Goal: Task Accomplishment & Management: Use online tool/utility

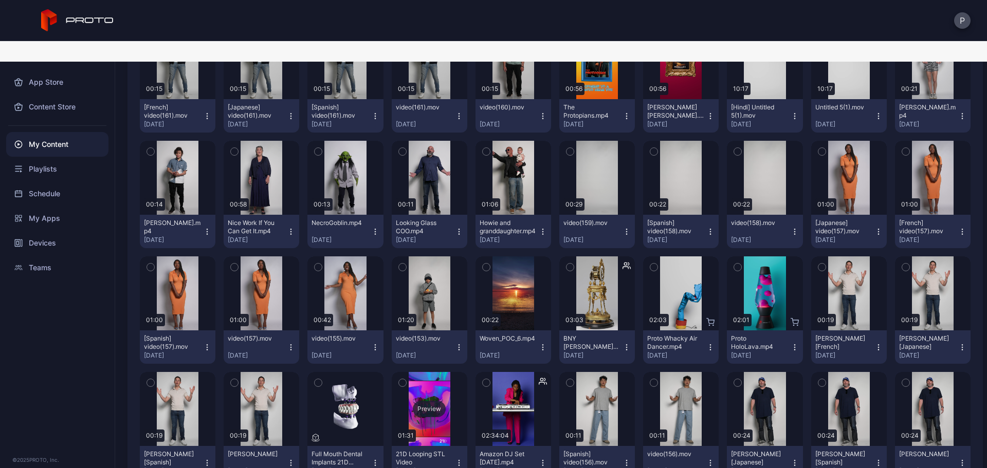
scroll to position [274, 0]
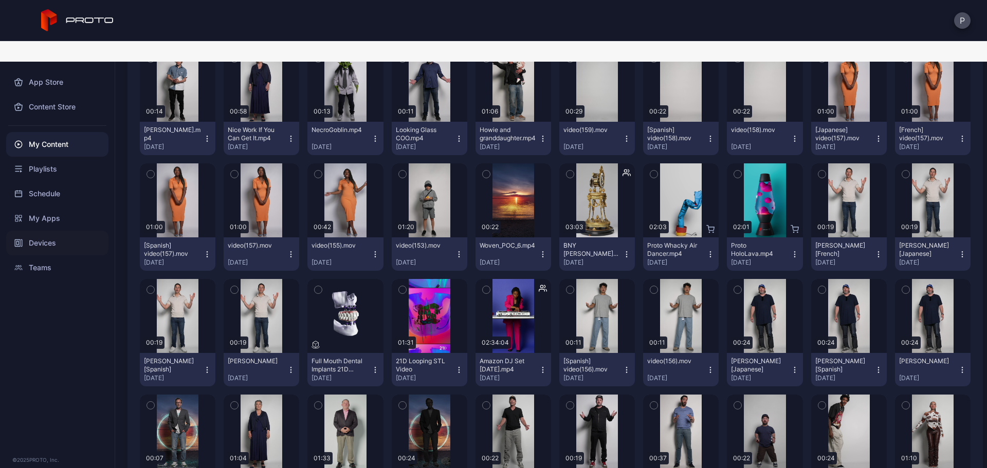
click at [57, 231] on div "Devices" at bounding box center [57, 243] width 102 height 25
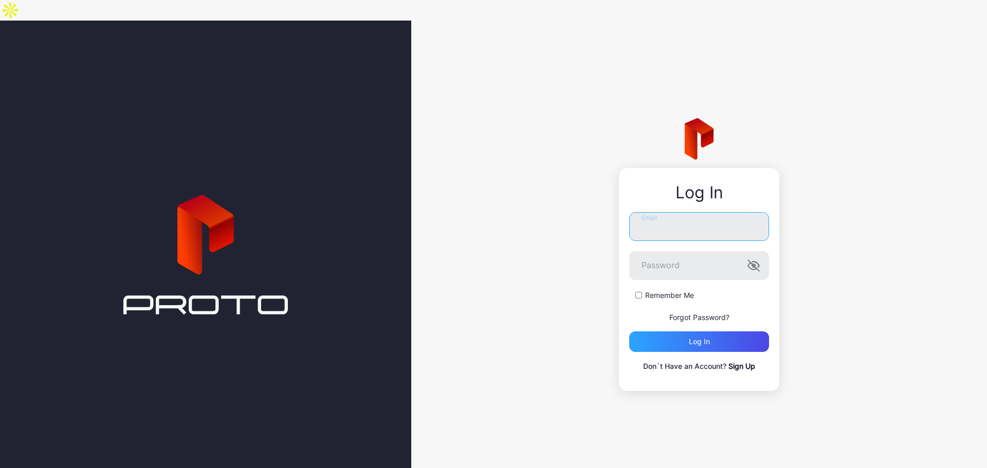
type input "**********"
click at [735, 332] on div "Log in" at bounding box center [699, 342] width 140 height 21
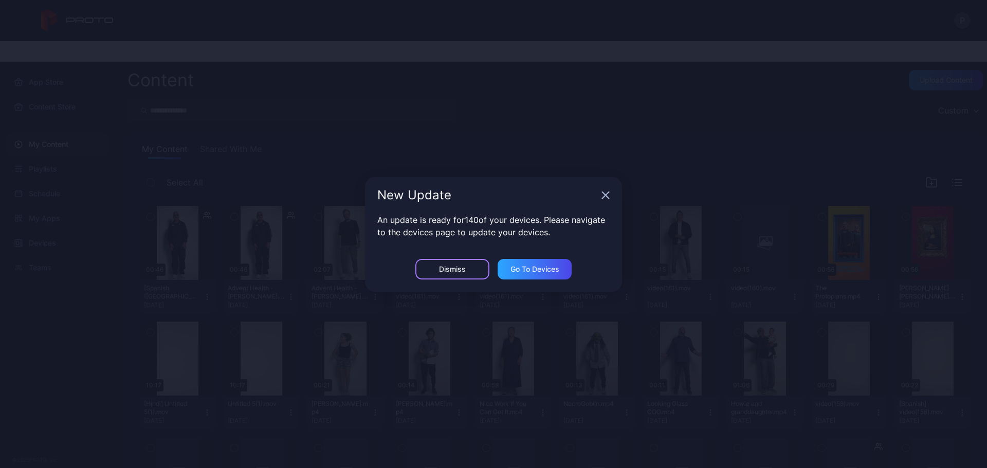
click at [438, 277] on div "Dismiss" at bounding box center [452, 269] width 74 height 21
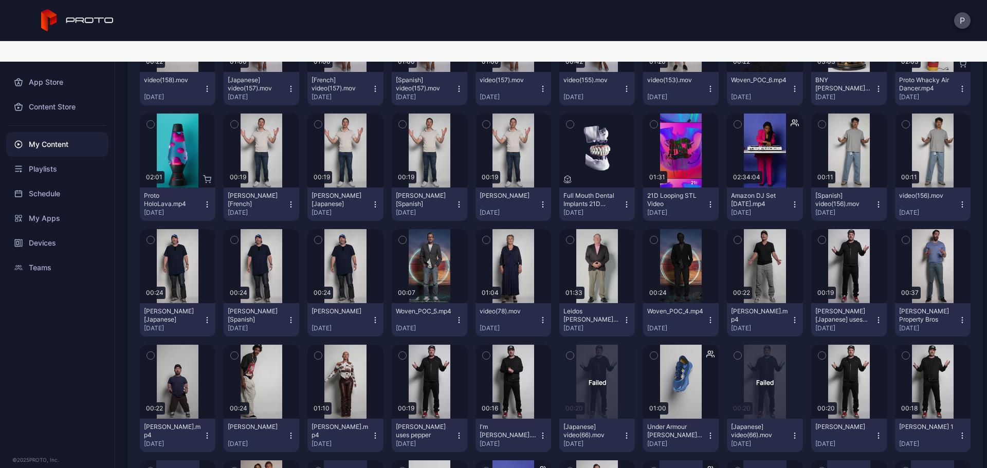
scroll to position [440, 0]
click at [602, 146] on div "Preview" at bounding box center [597, 150] width 76 height 74
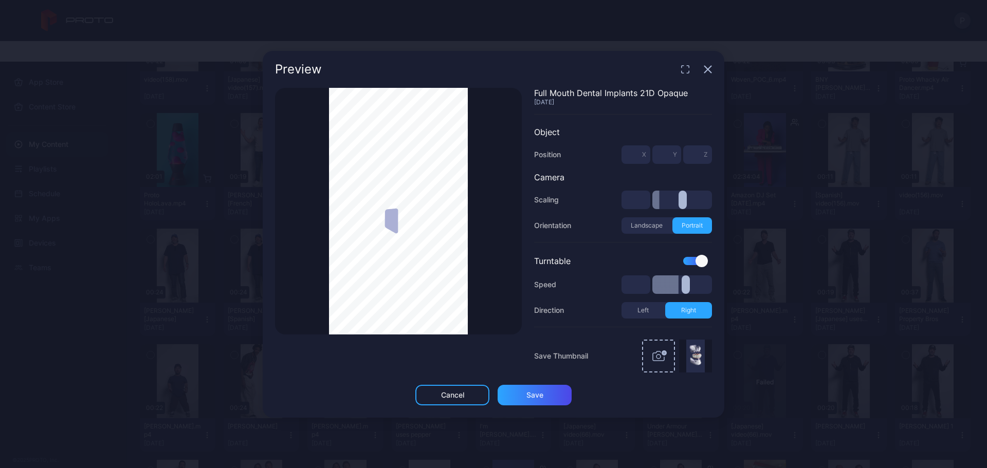
type input "***"
click at [706, 73] on icon "button" at bounding box center [708, 69] width 7 height 7
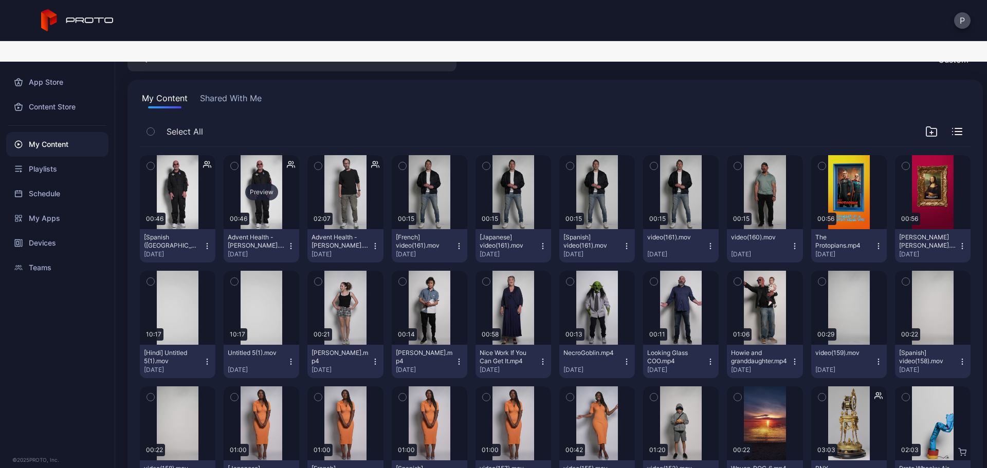
scroll to position [0, 0]
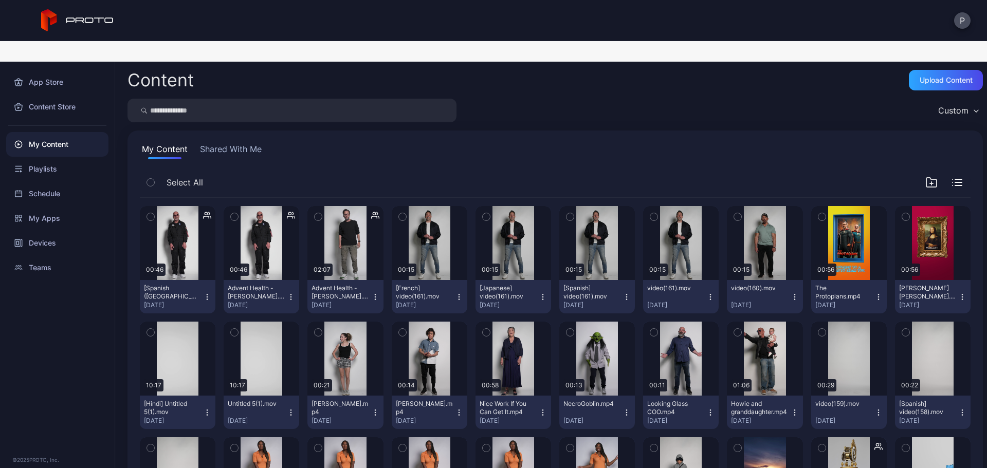
click at [244, 143] on button "Shared With Me" at bounding box center [231, 151] width 66 height 16
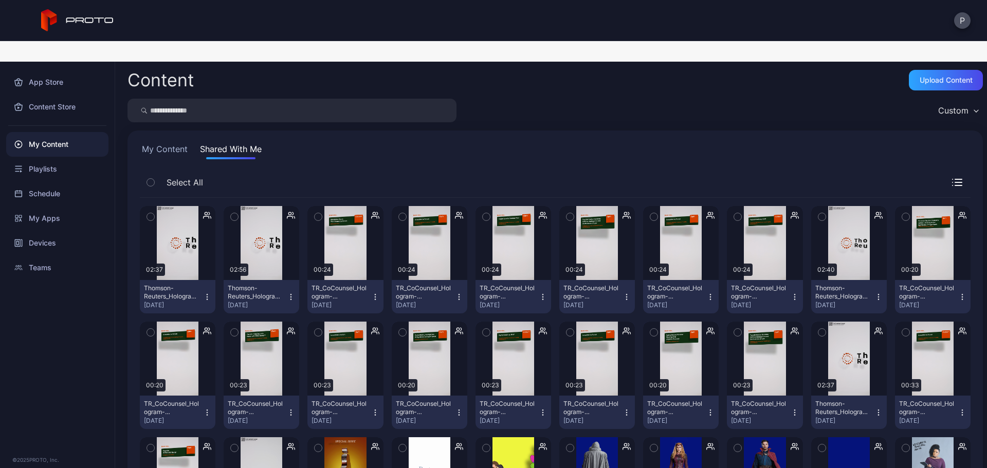
click at [168, 143] on button "My Content" at bounding box center [165, 151] width 50 height 16
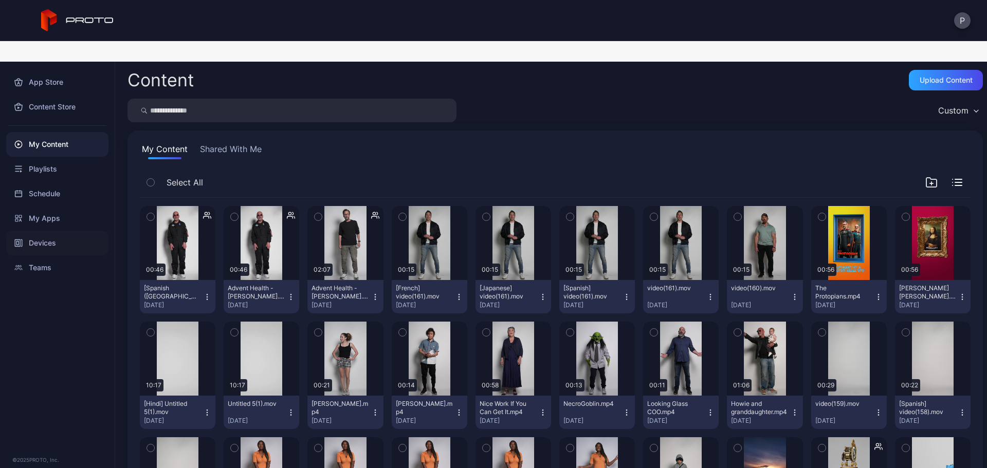
click at [59, 231] on div "Devices" at bounding box center [57, 243] width 102 height 25
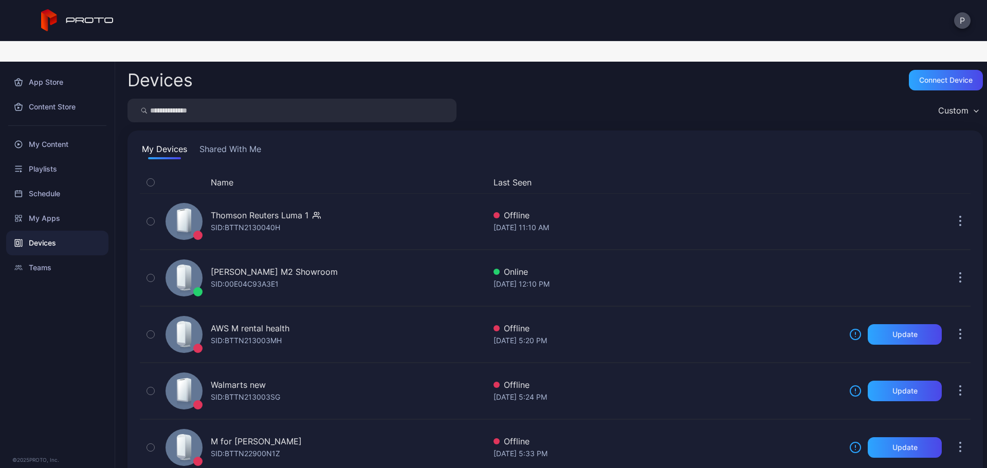
click at [238, 143] on button "Shared With Me" at bounding box center [230, 151] width 66 height 16
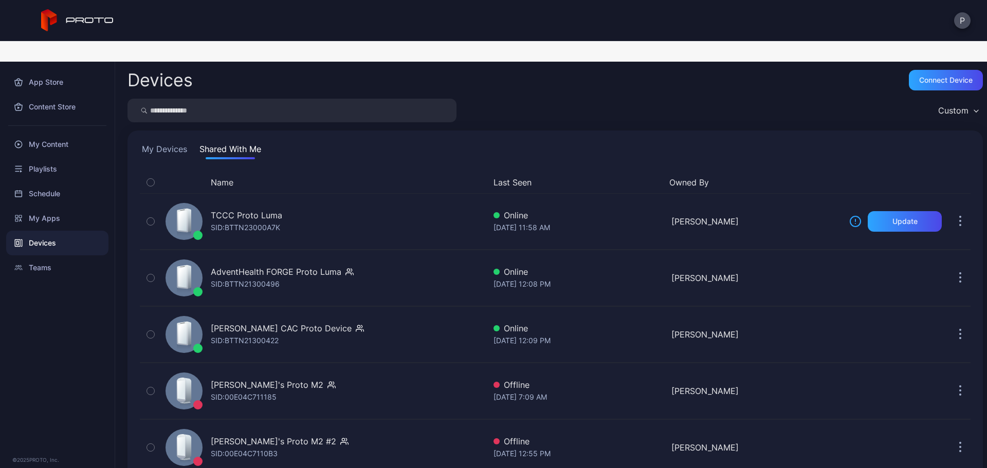
click at [523, 176] on button "Last Seen" at bounding box center [578, 182] width 168 height 12
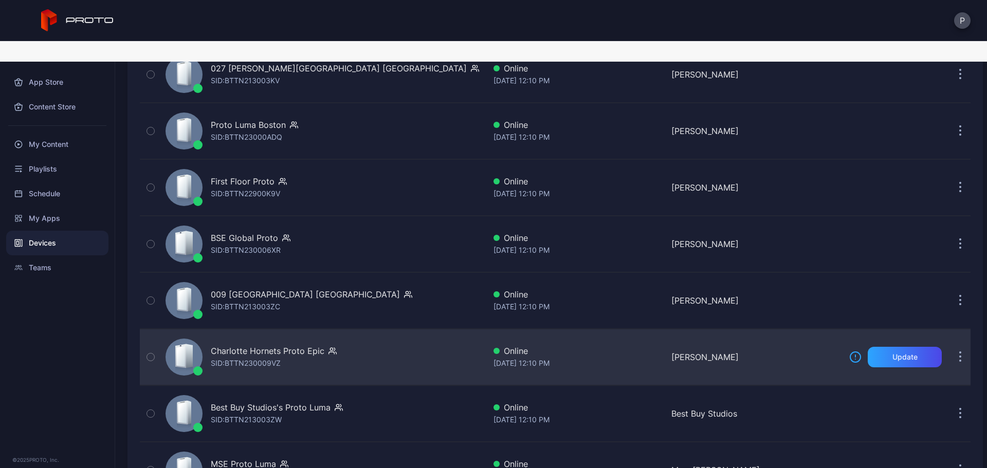
scroll to position [206, 0]
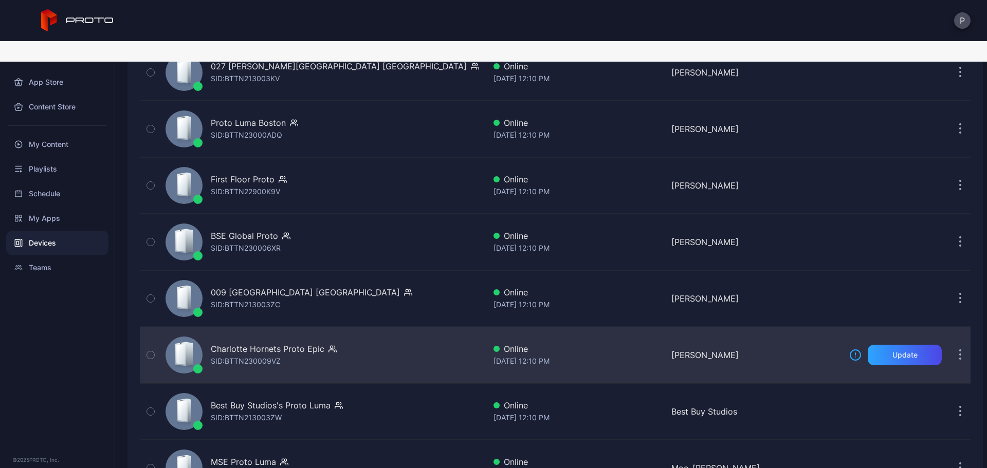
click at [448, 330] on div "Charlotte Hornets Proto Epic SID: BTTN230009VZ" at bounding box center [323, 355] width 324 height 51
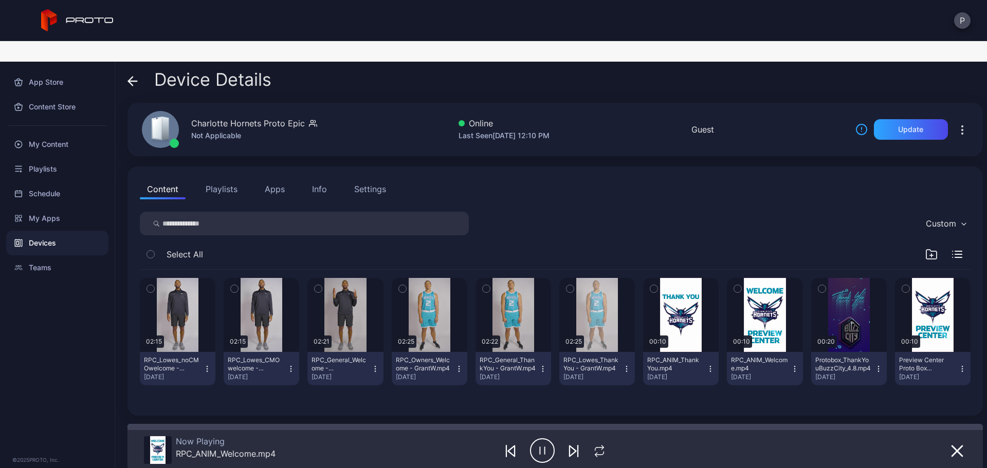
click at [137, 70] on span at bounding box center [133, 80] width 10 height 20
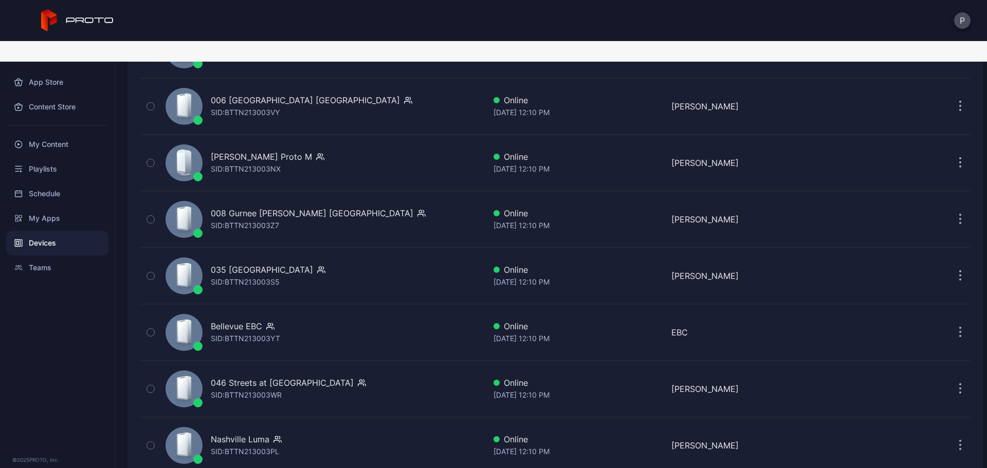
scroll to position [685, 0]
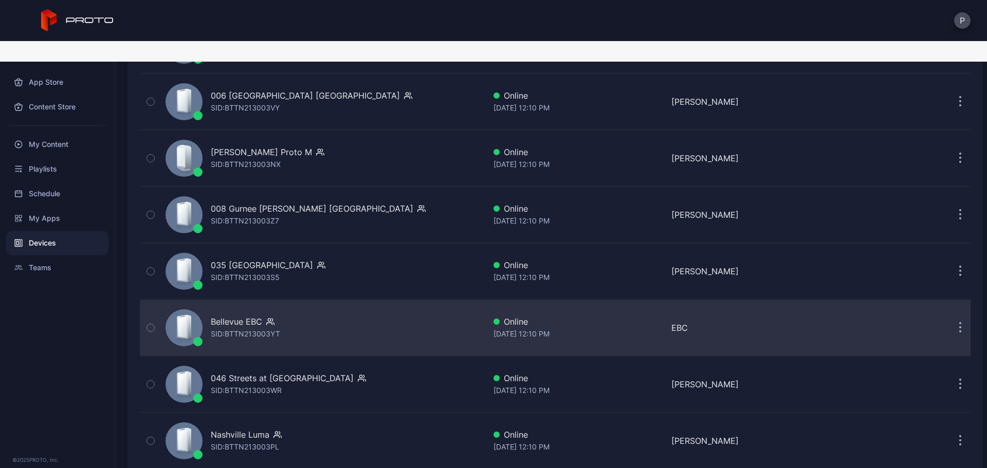
click at [317, 306] on div "Bellevue EBC SID: BTTN213003YT" at bounding box center [323, 327] width 324 height 51
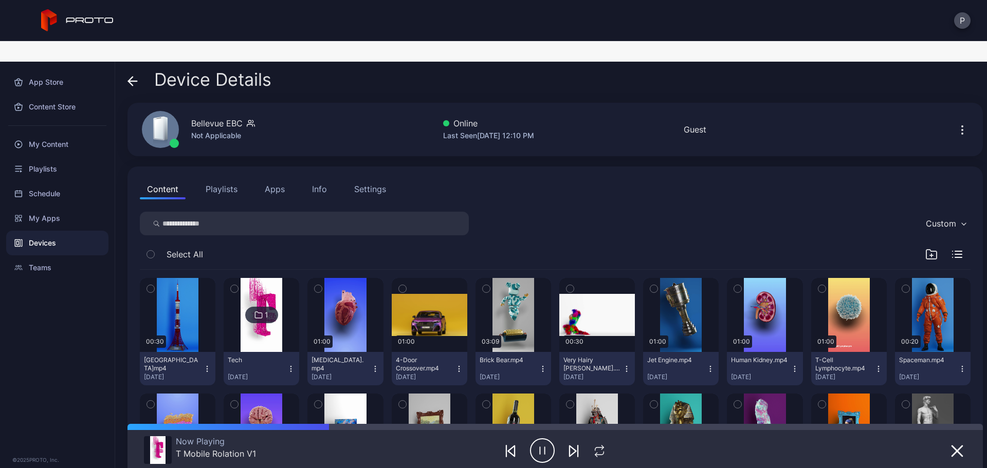
click at [138, 70] on div "Device Details" at bounding box center [200, 82] width 144 height 25
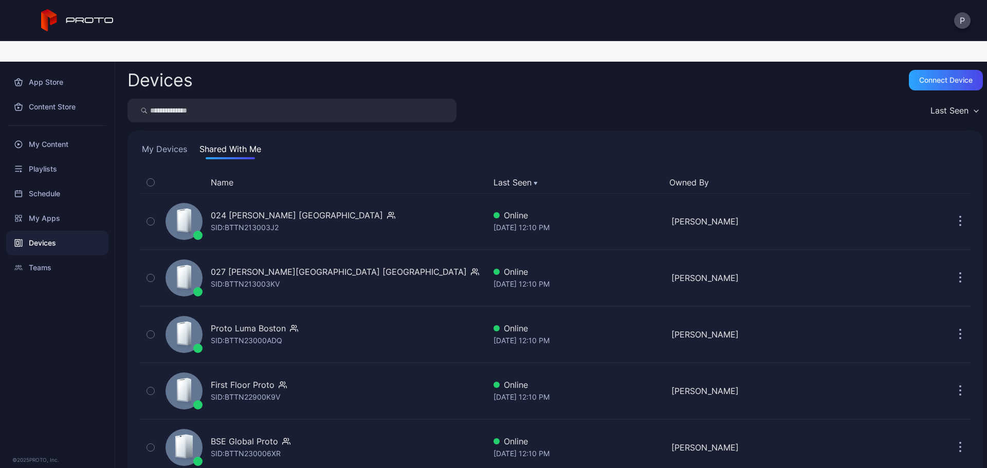
scroll to position [685, 0]
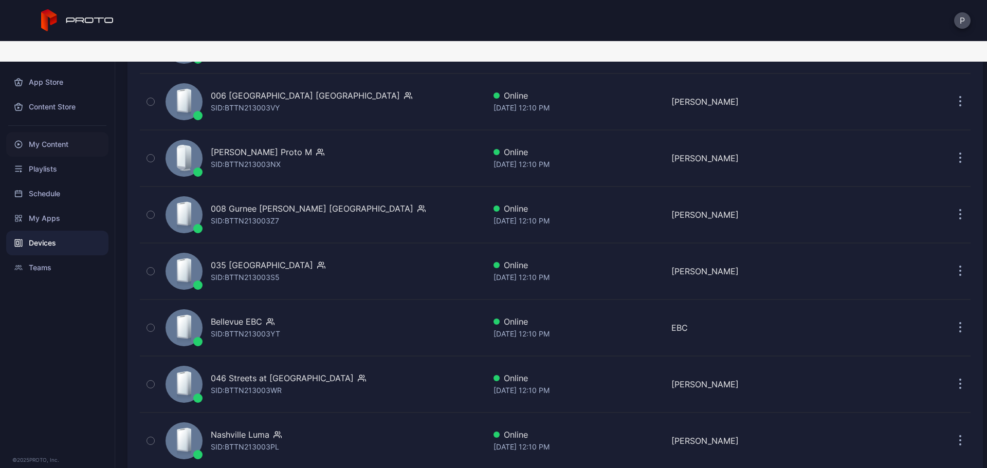
click at [70, 132] on div "My Content" at bounding box center [57, 144] width 102 height 25
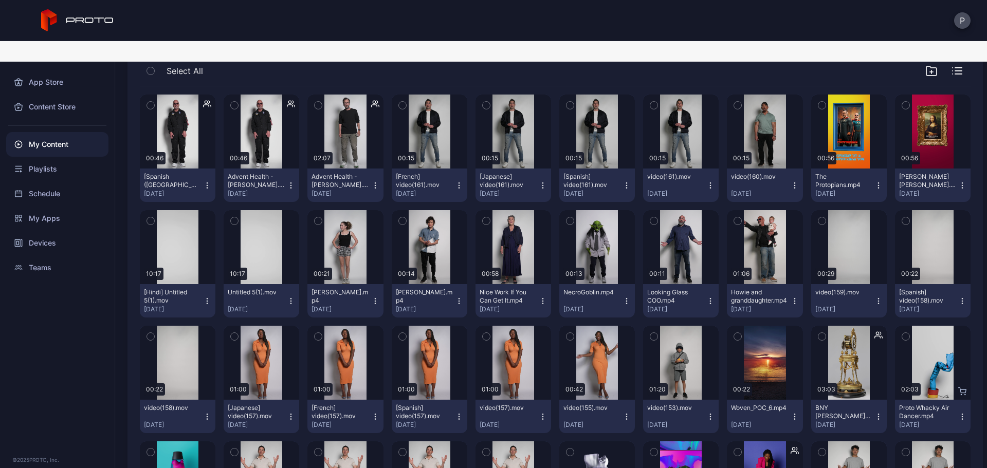
scroll to position [209, 0]
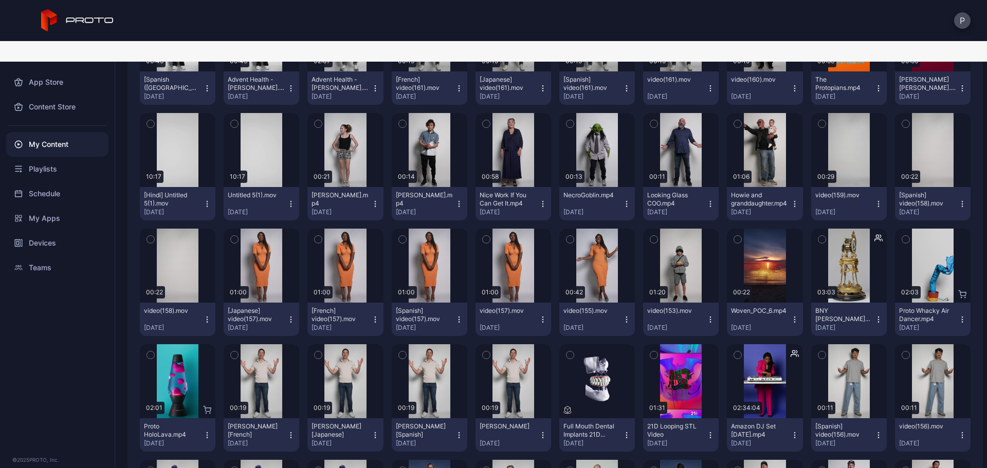
click at [208, 431] on icon "button" at bounding box center [207, 435] width 8 height 8
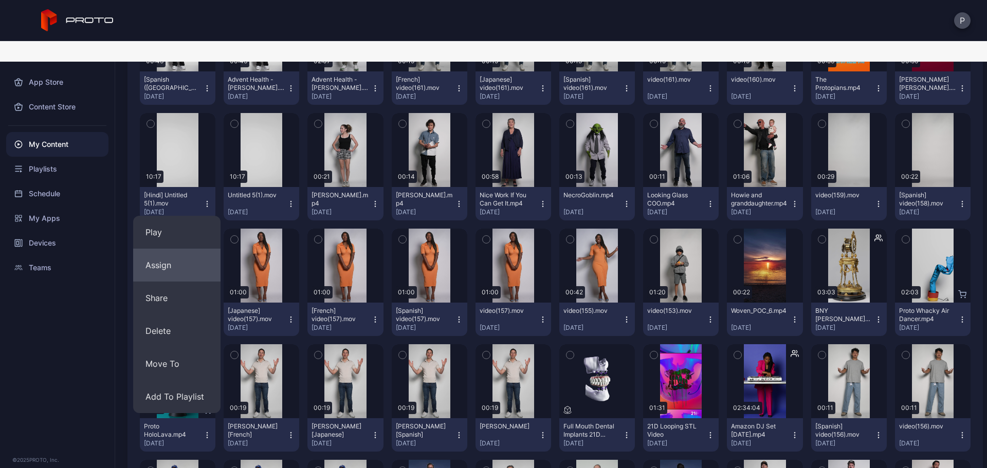
click at [192, 249] on button "Assign" at bounding box center [176, 265] width 87 height 33
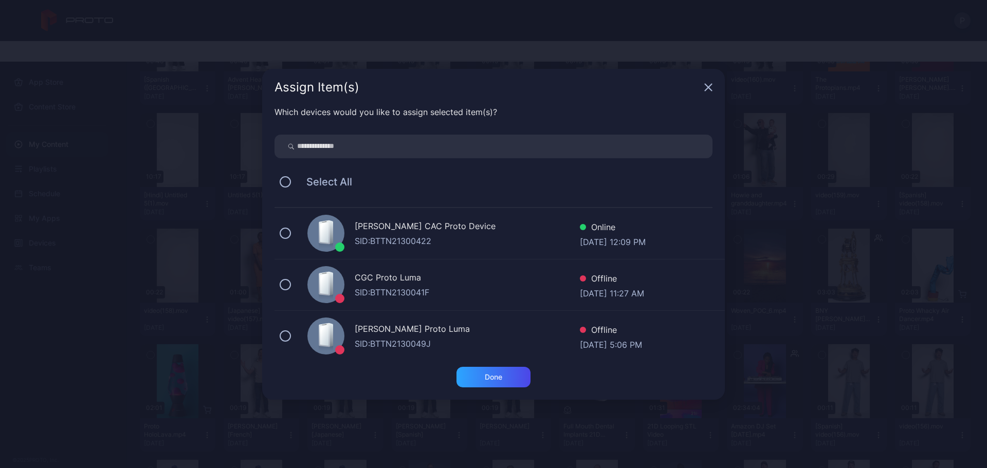
click at [568, 141] on input "search" at bounding box center [494, 147] width 438 height 24
type input "****"
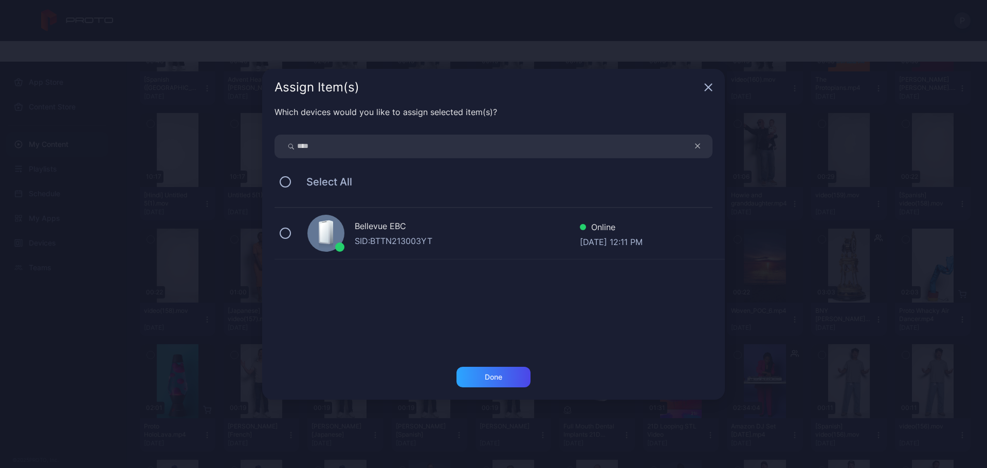
click at [522, 220] on div "Bellevue EBC" at bounding box center [467, 227] width 225 height 15
click at [516, 376] on div "Done" at bounding box center [494, 377] width 74 height 21
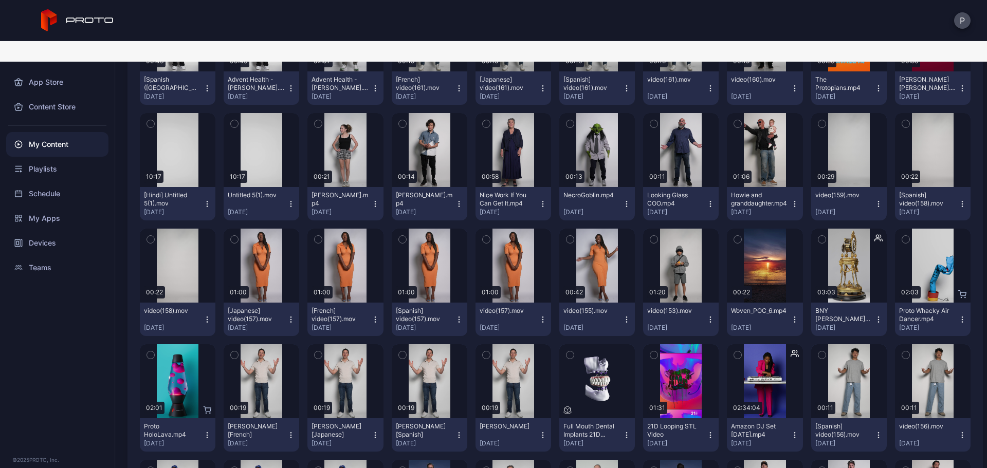
click at [206, 431] on icon "button" at bounding box center [207, 435] width 8 height 8
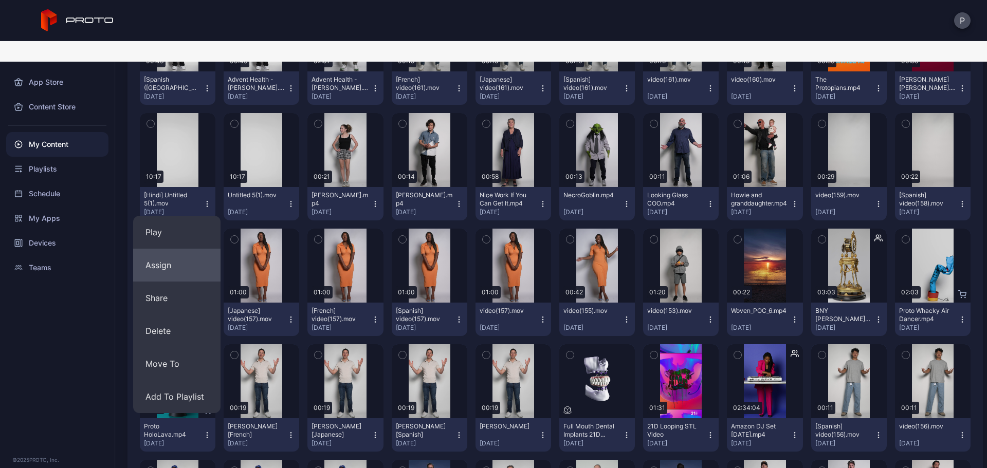
click at [176, 250] on button "Assign" at bounding box center [176, 265] width 87 height 33
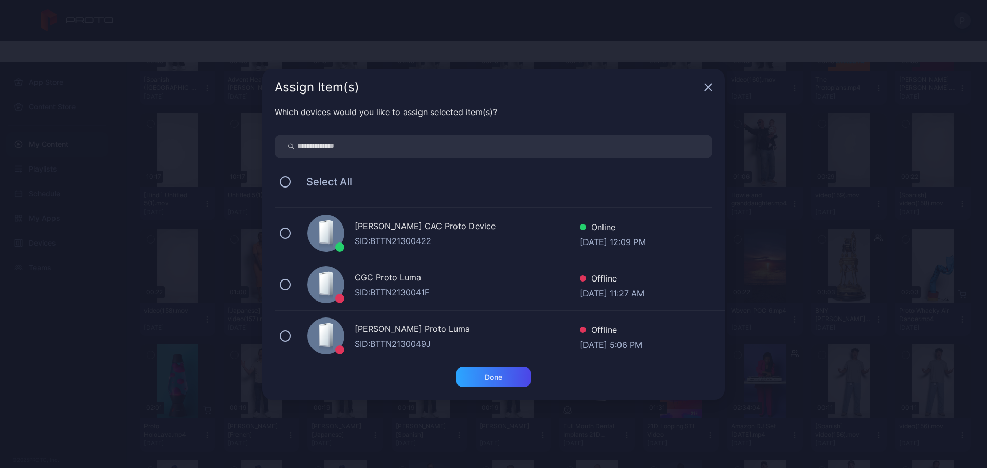
click at [360, 150] on input "search" at bounding box center [494, 147] width 438 height 24
type input "******"
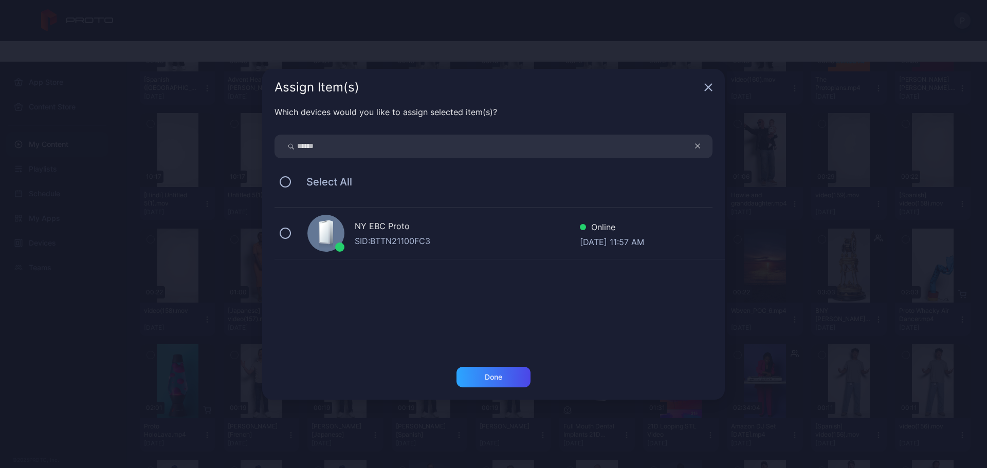
click at [525, 222] on div "NY EBC Proto" at bounding box center [467, 227] width 225 height 15
click at [519, 372] on div "Done" at bounding box center [494, 377] width 74 height 21
